Goal: Find specific page/section: Find specific page/section

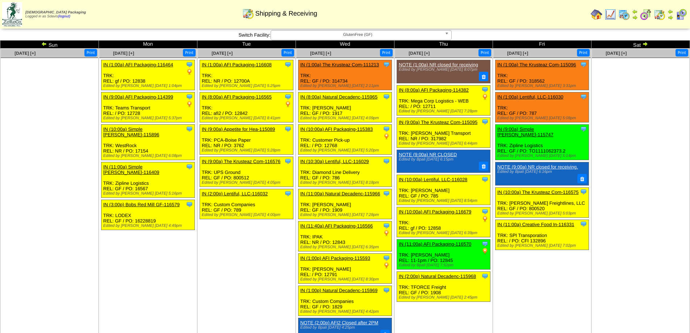
scroll to position [290, 0]
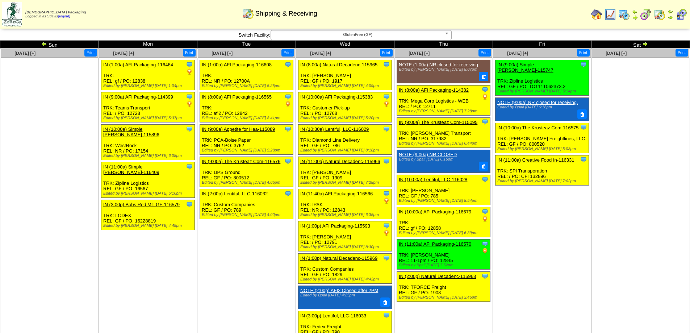
click at [355, 36] on span "GlutenFree (GF)" at bounding box center [358, 34] width 168 height 9
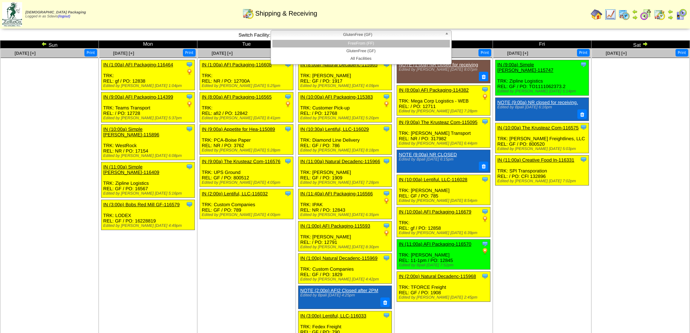
click at [351, 45] on li "FreeFrom (FF)" at bounding box center [361, 44] width 178 height 8
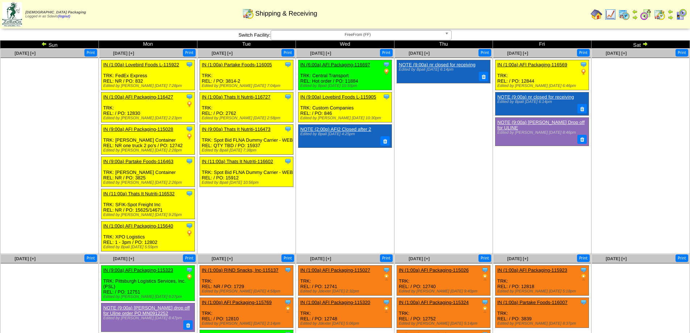
click at [337, 33] on span "FreeFrom (FF)" at bounding box center [358, 34] width 168 height 9
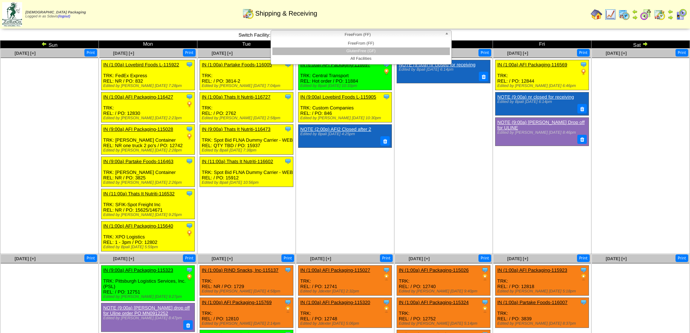
click at [334, 50] on li "GlutenFree (GF)" at bounding box center [361, 51] width 178 height 8
